Goal: Task Accomplishment & Management: Manage account settings

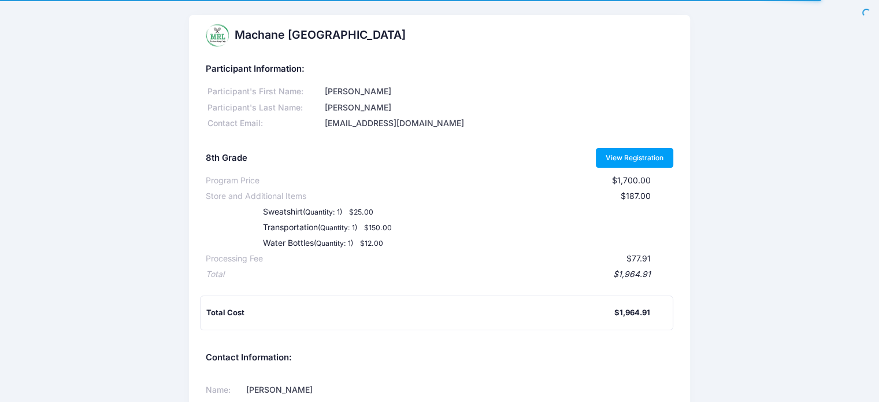
click at [617, 158] on link "View Registration" at bounding box center [635, 158] width 78 height 20
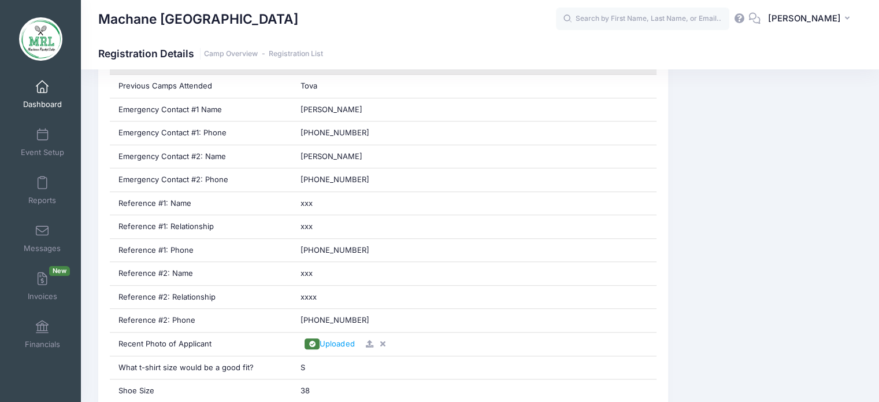
scroll to position [737, 0]
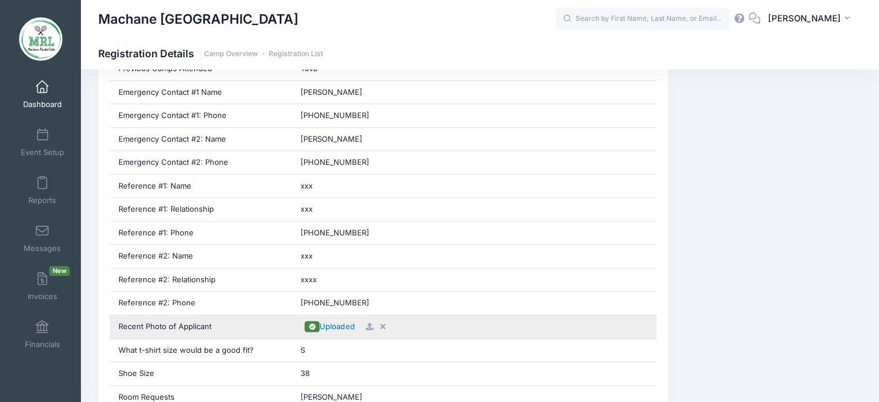
click at [338, 321] on span "Uploaded" at bounding box center [337, 325] width 35 height 9
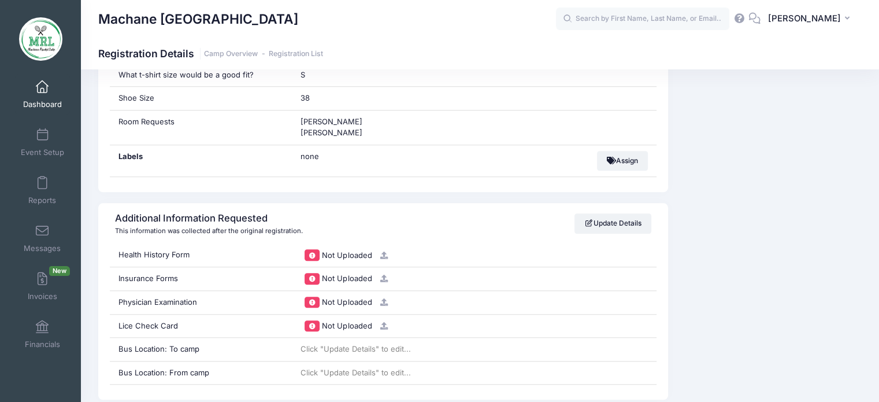
scroll to position [1011, 0]
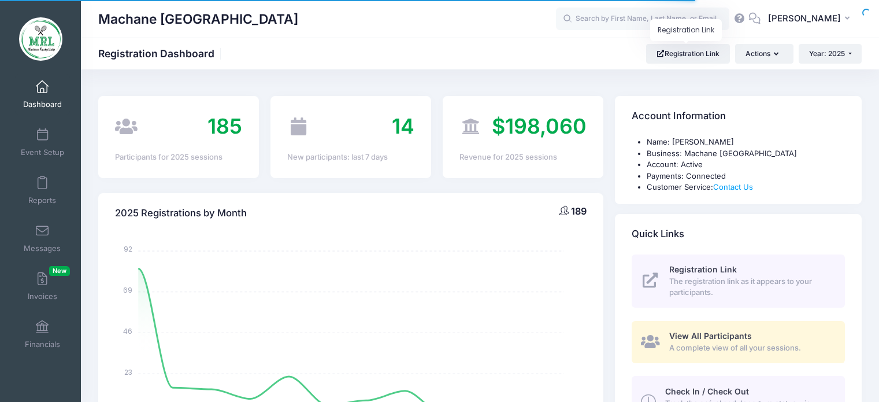
select select
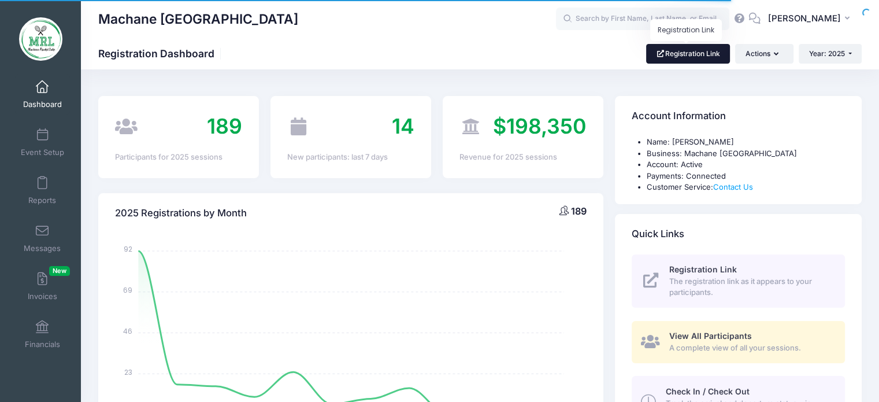
click at [714, 50] on link "Registration Link" at bounding box center [688, 54] width 84 height 20
